Goal: Transaction & Acquisition: Obtain resource

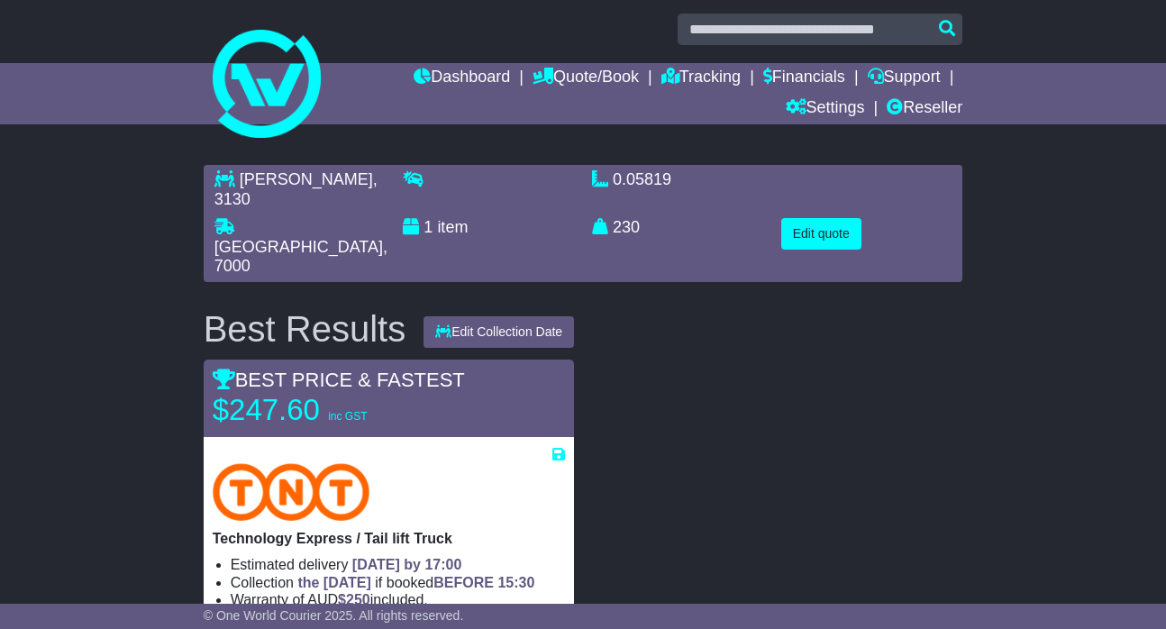
click at [407, 151] on link at bounding box center [584, 84] width 778 height 144
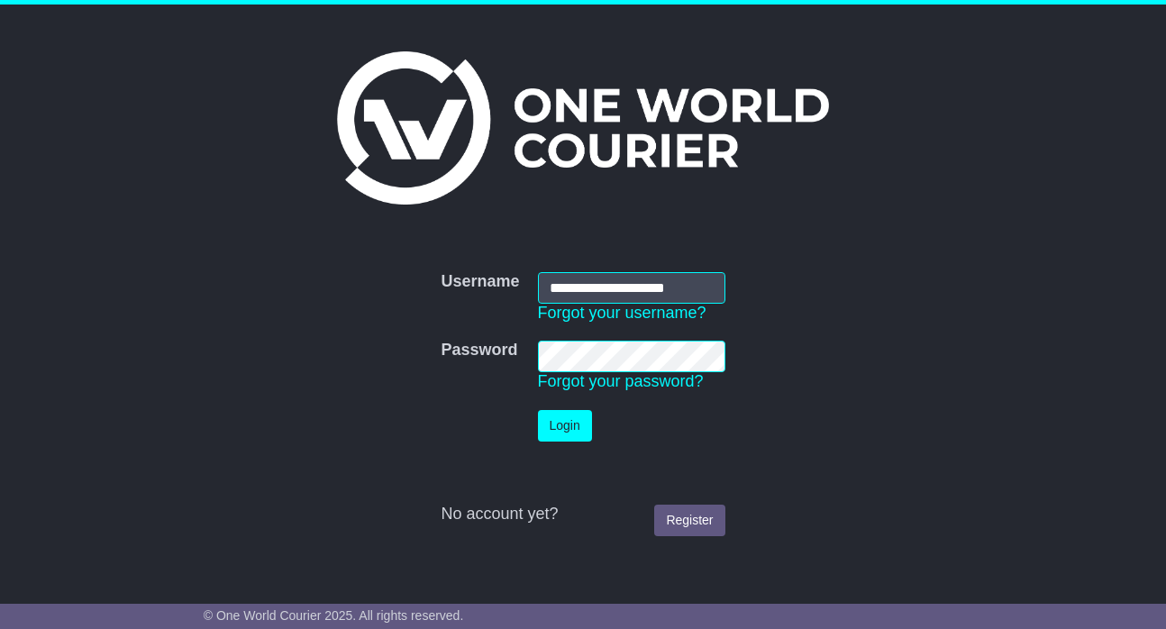
click at [565, 424] on button "Login" at bounding box center [565, 426] width 54 height 32
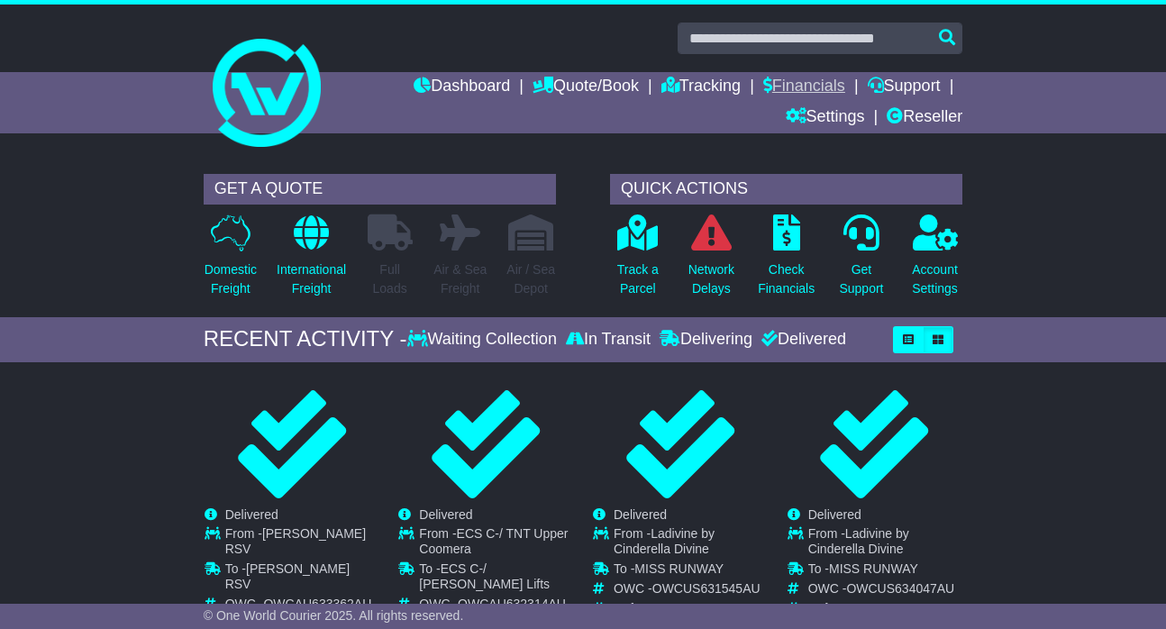
click at [810, 81] on link "Financials" at bounding box center [804, 87] width 82 height 31
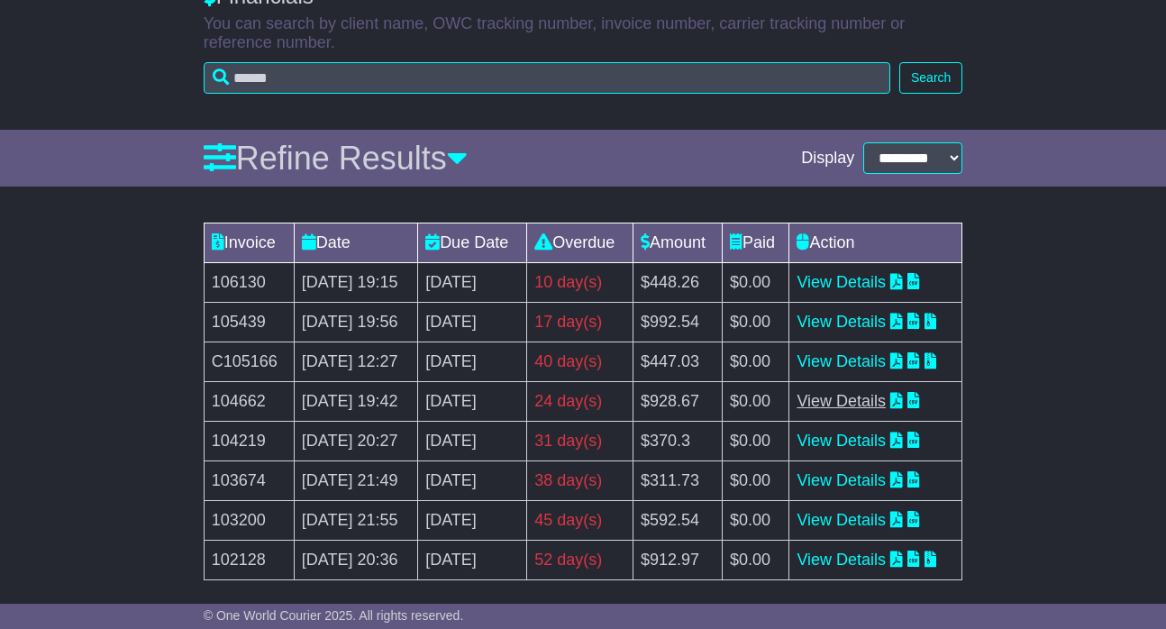
scroll to position [197, 0]
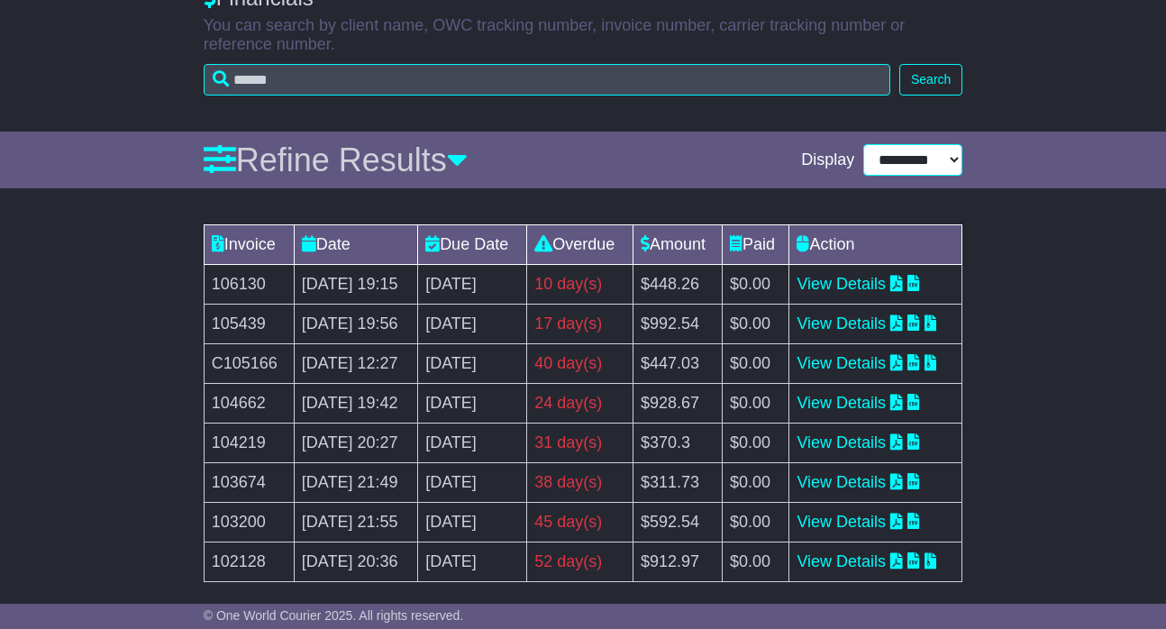
select select "**"
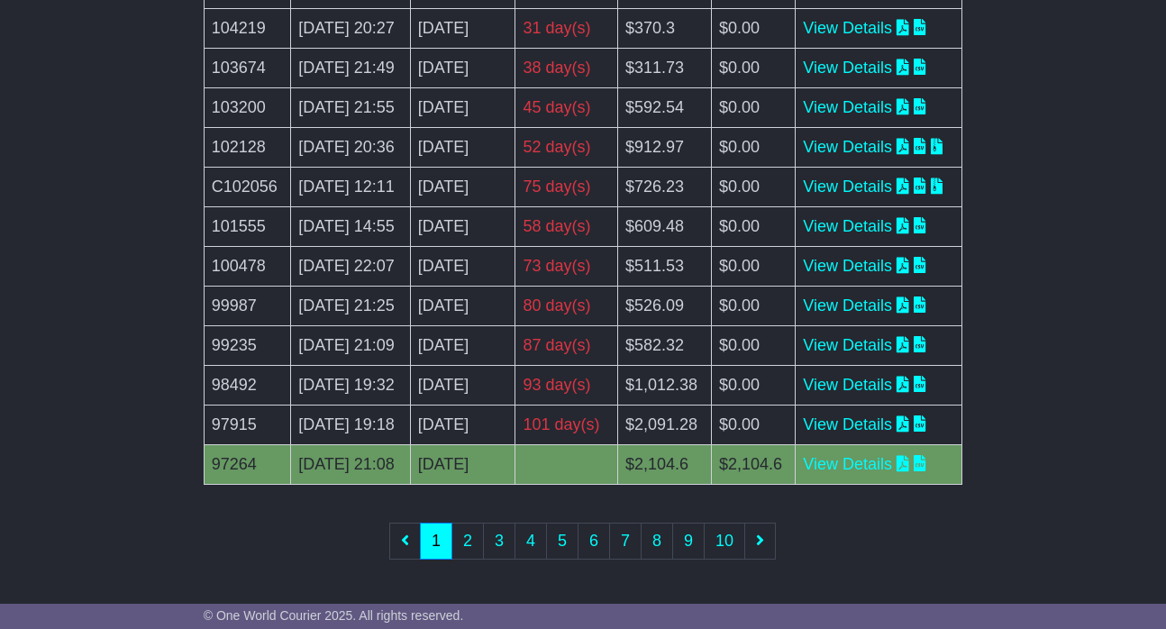
scroll to position [944, 0]
click at [892, 433] on link "View Details" at bounding box center [847, 424] width 89 height 18
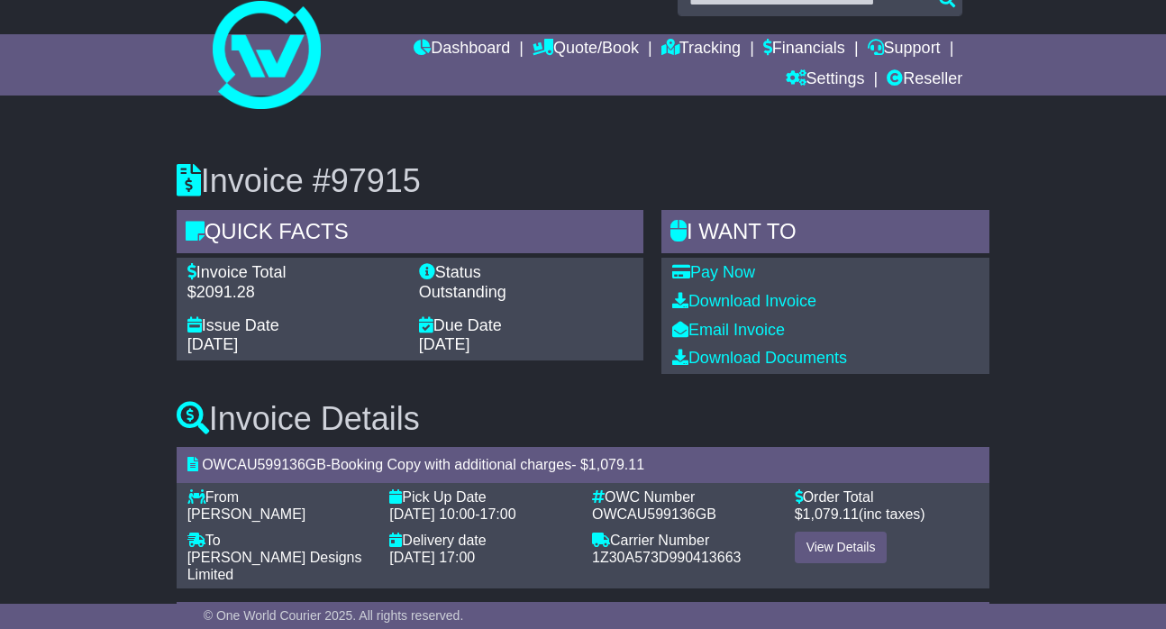
scroll to position [46, 0]
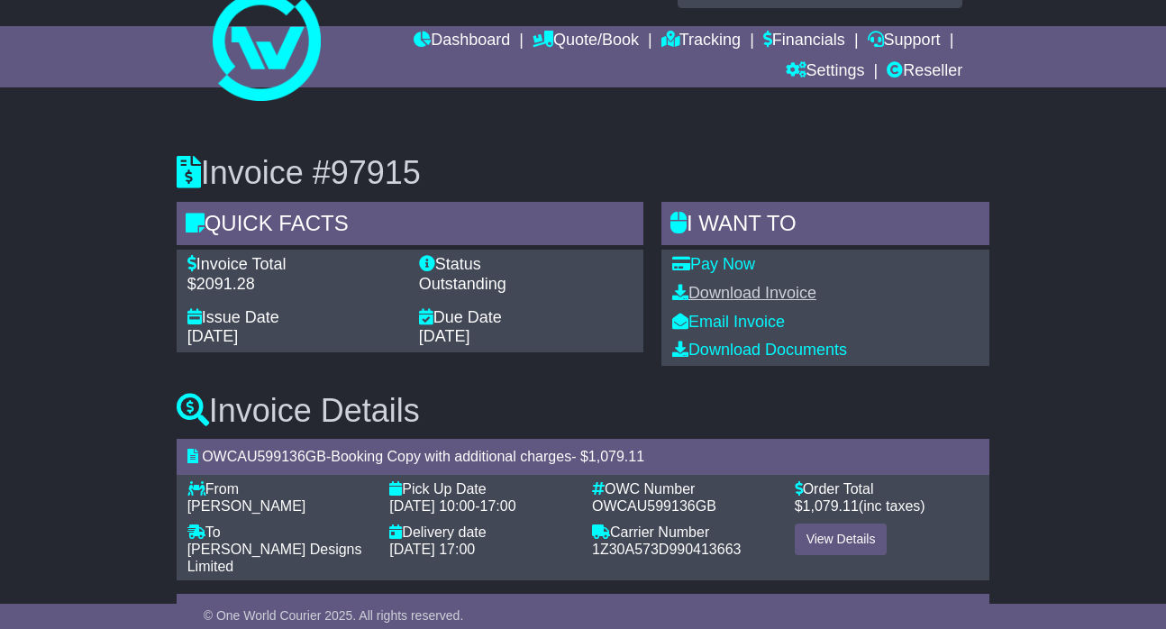
click at [749, 291] on link "Download Invoice" at bounding box center [744, 293] width 144 height 18
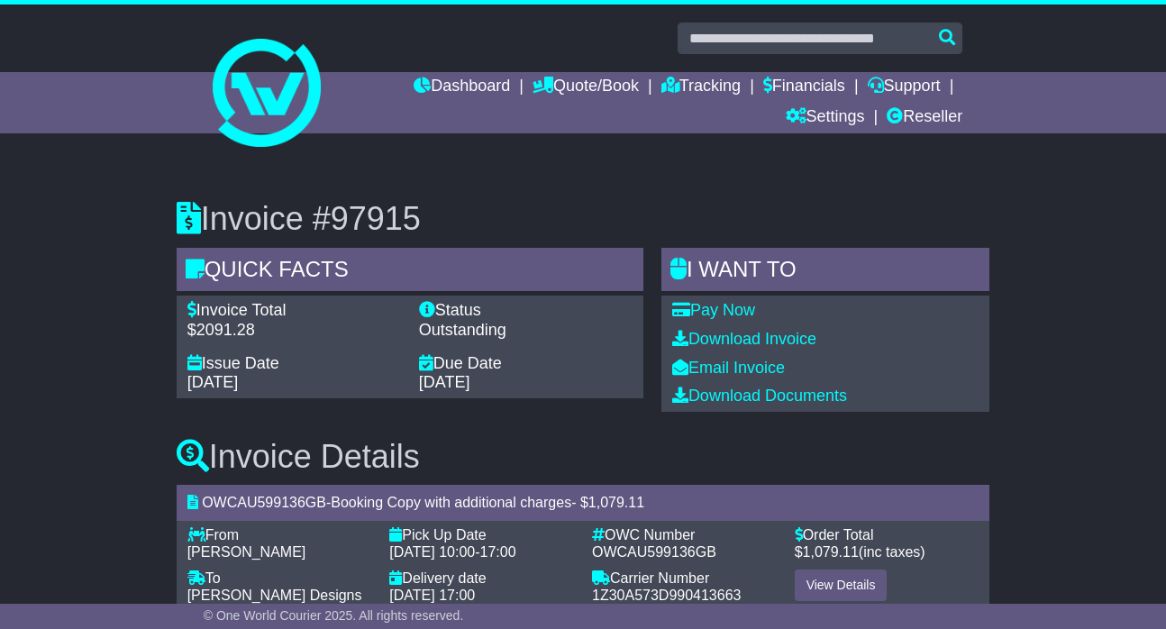
scroll to position [0, 0]
click at [792, 85] on link "Financials" at bounding box center [804, 87] width 82 height 31
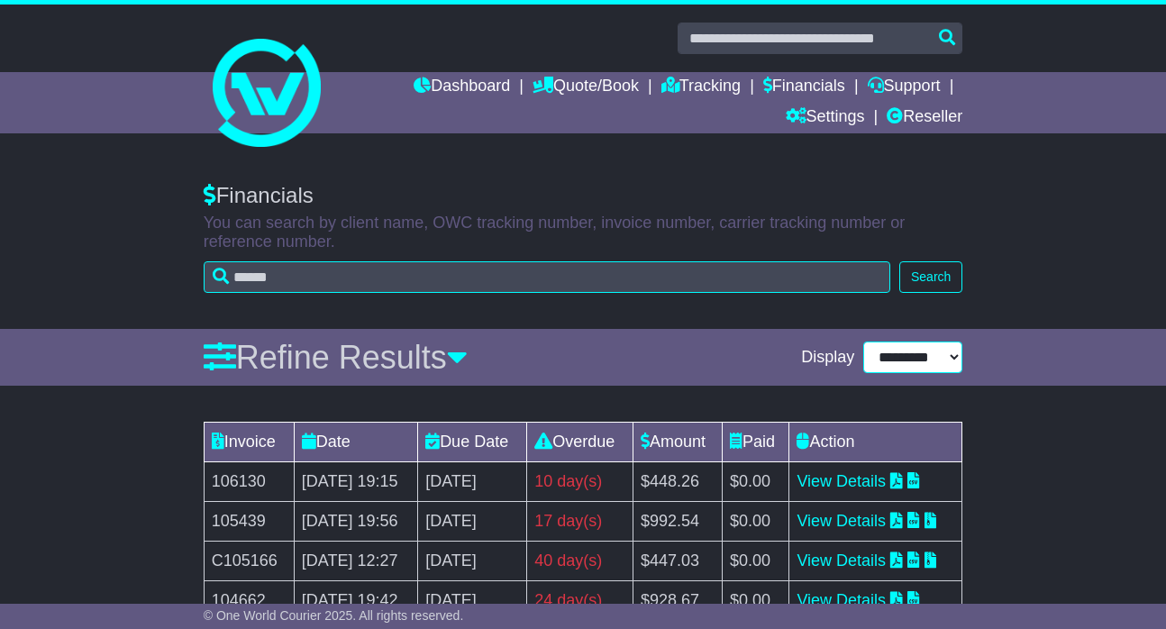
select select "**"
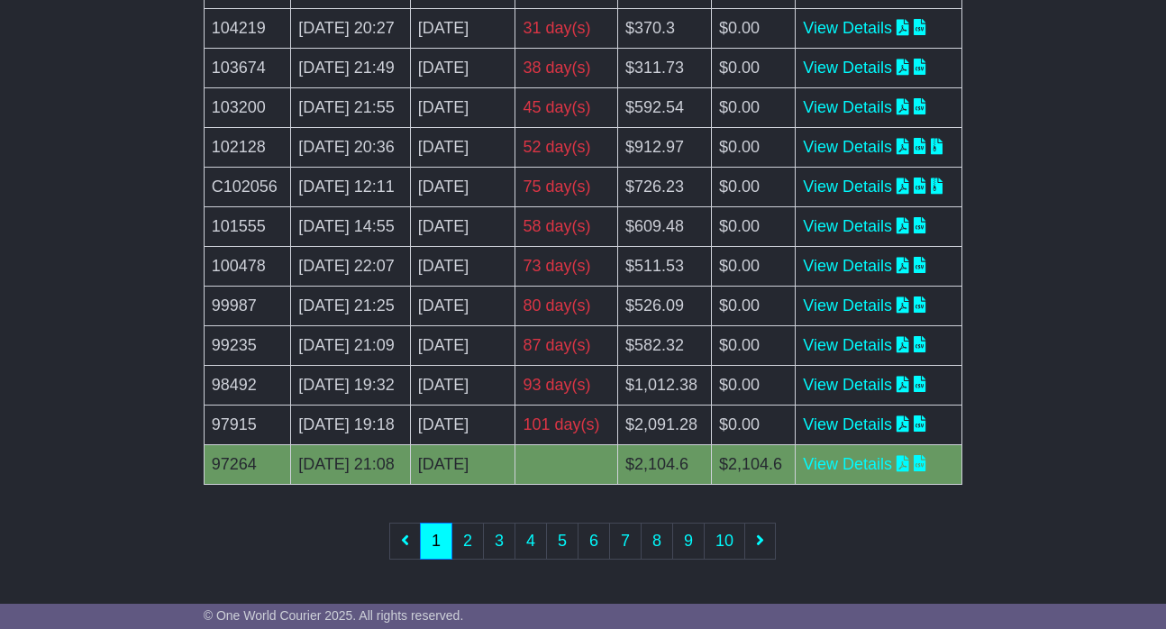
scroll to position [1022, 0]
click at [467, 538] on link "2" at bounding box center [467, 541] width 32 height 37
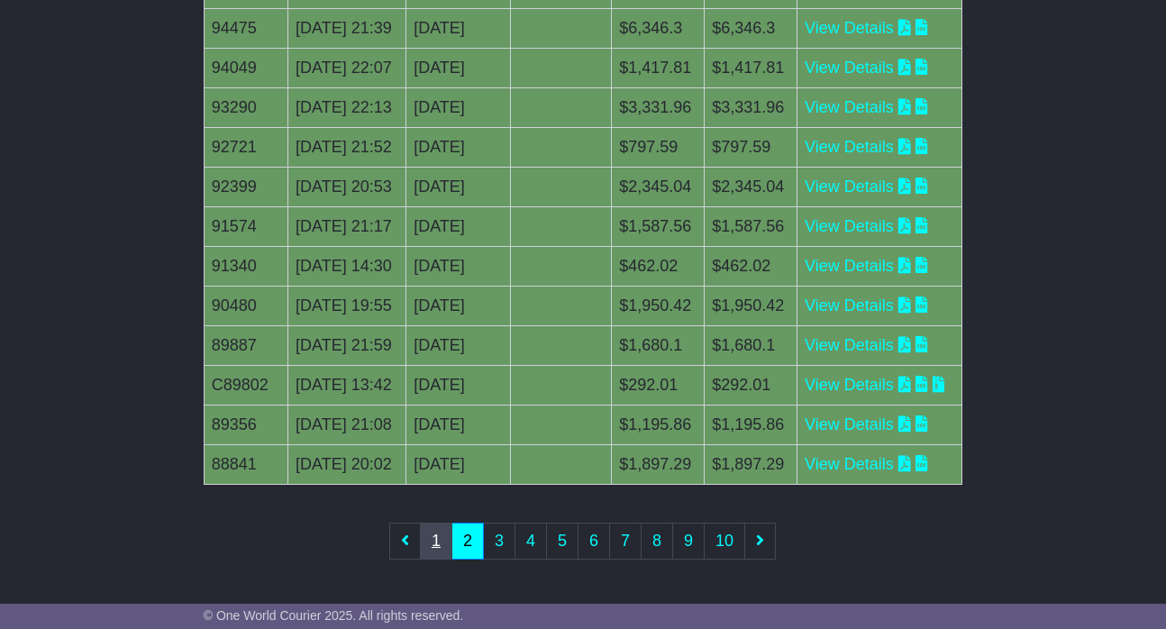
click at [442, 545] on link "1" at bounding box center [436, 541] width 32 height 37
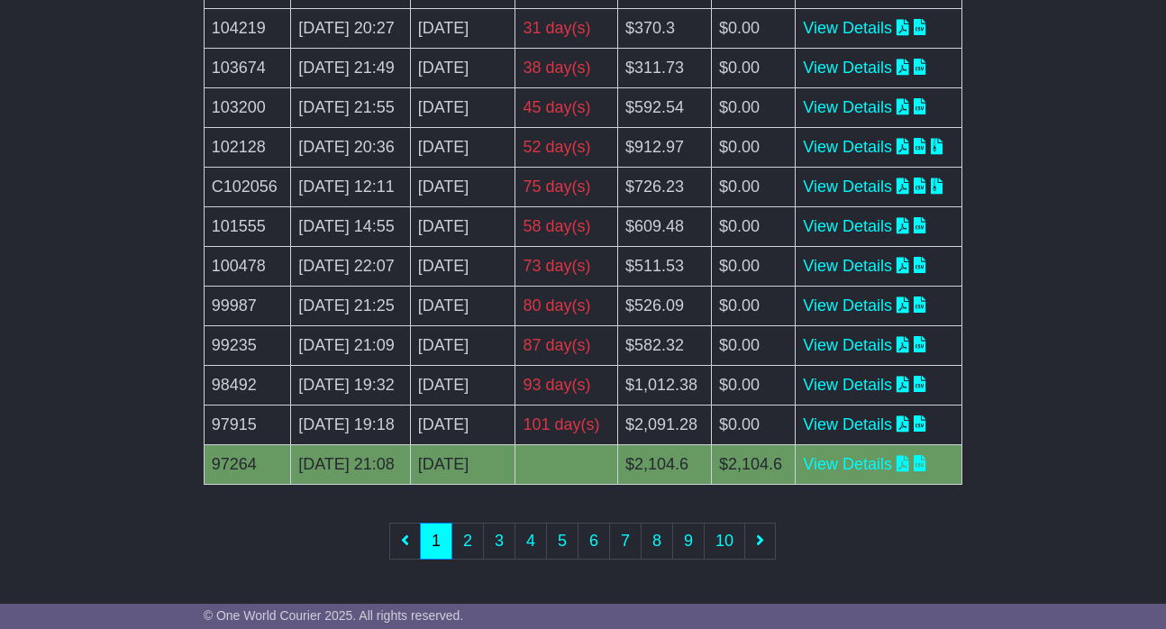
scroll to position [852, 0]
click at [712, 247] on td "$609.48" at bounding box center [665, 227] width 94 height 40
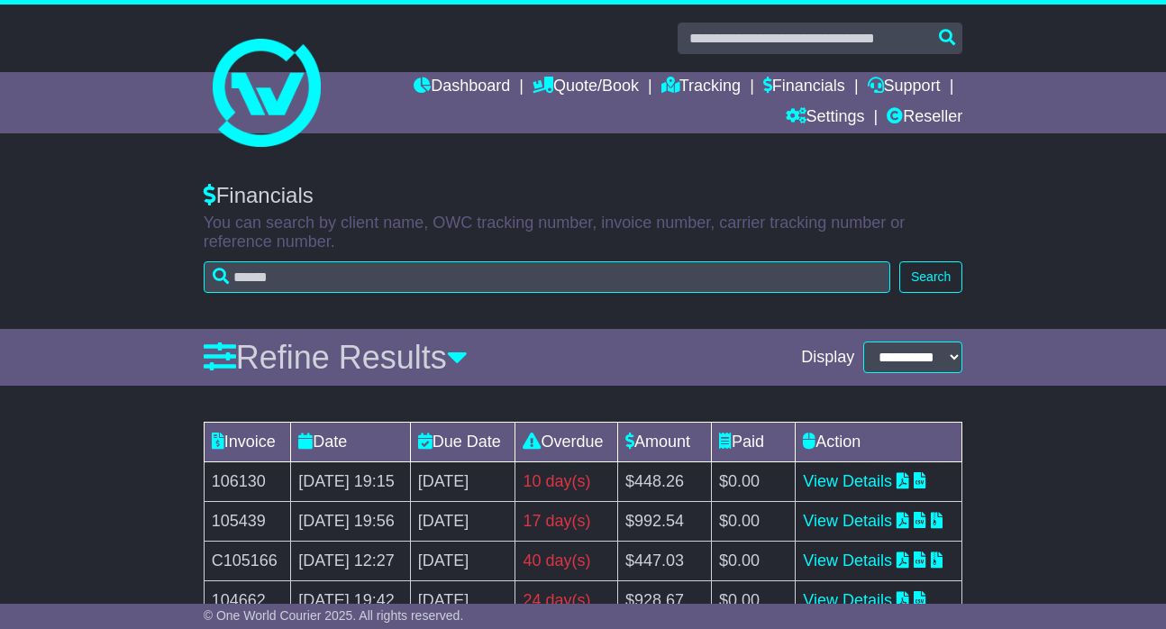
scroll to position [0, 0]
